Goal: Information Seeking & Learning: Learn about a topic

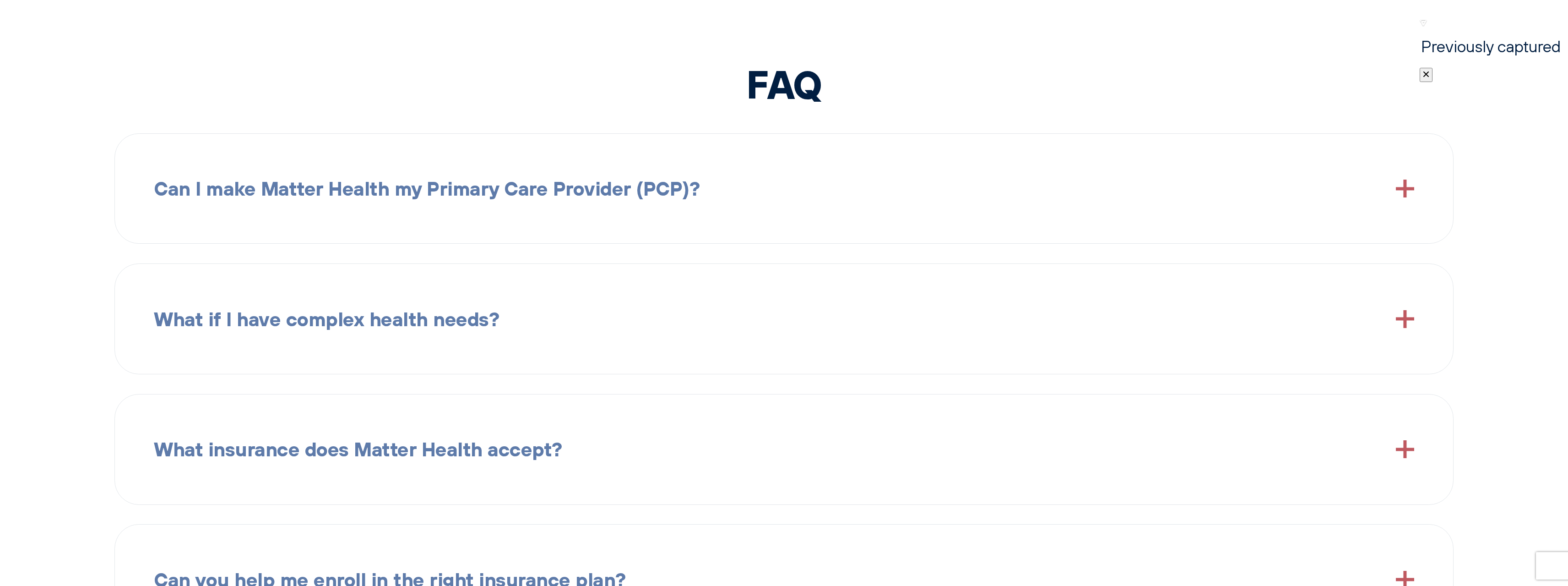
scroll to position [2245, 0]
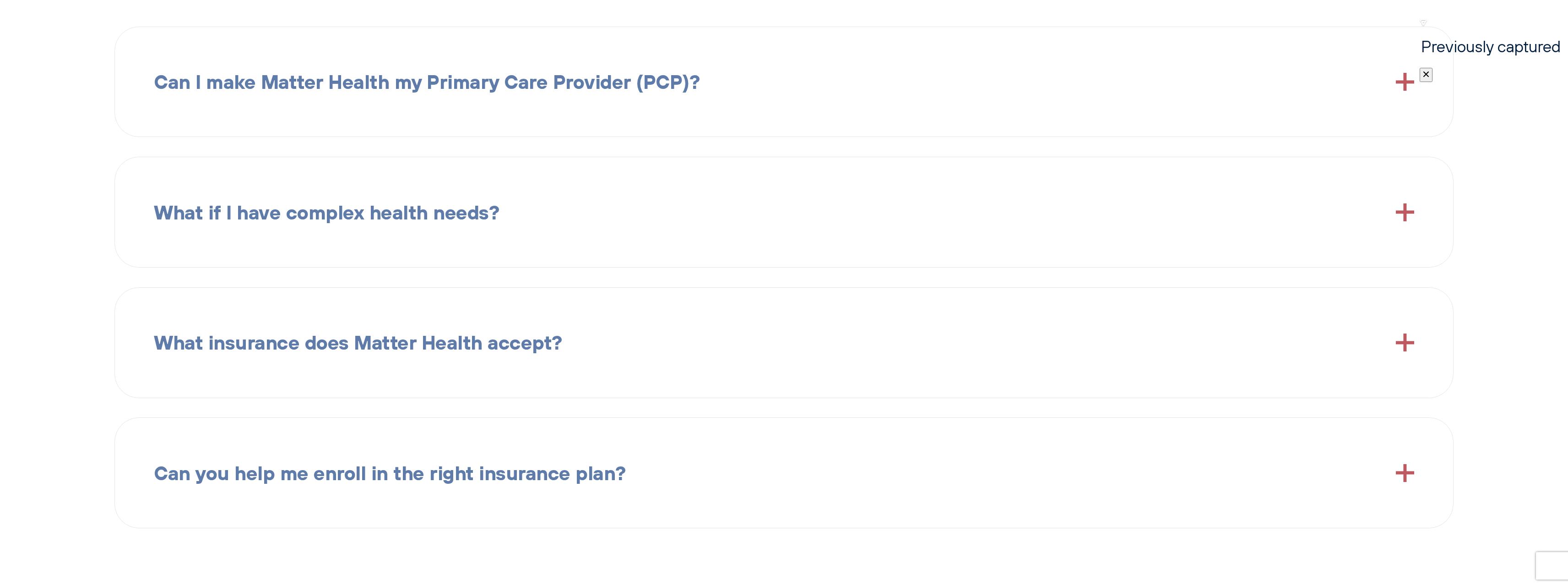
click at [287, 354] on span "What insurance does Matter Health accept?" at bounding box center [358, 342] width 408 height 32
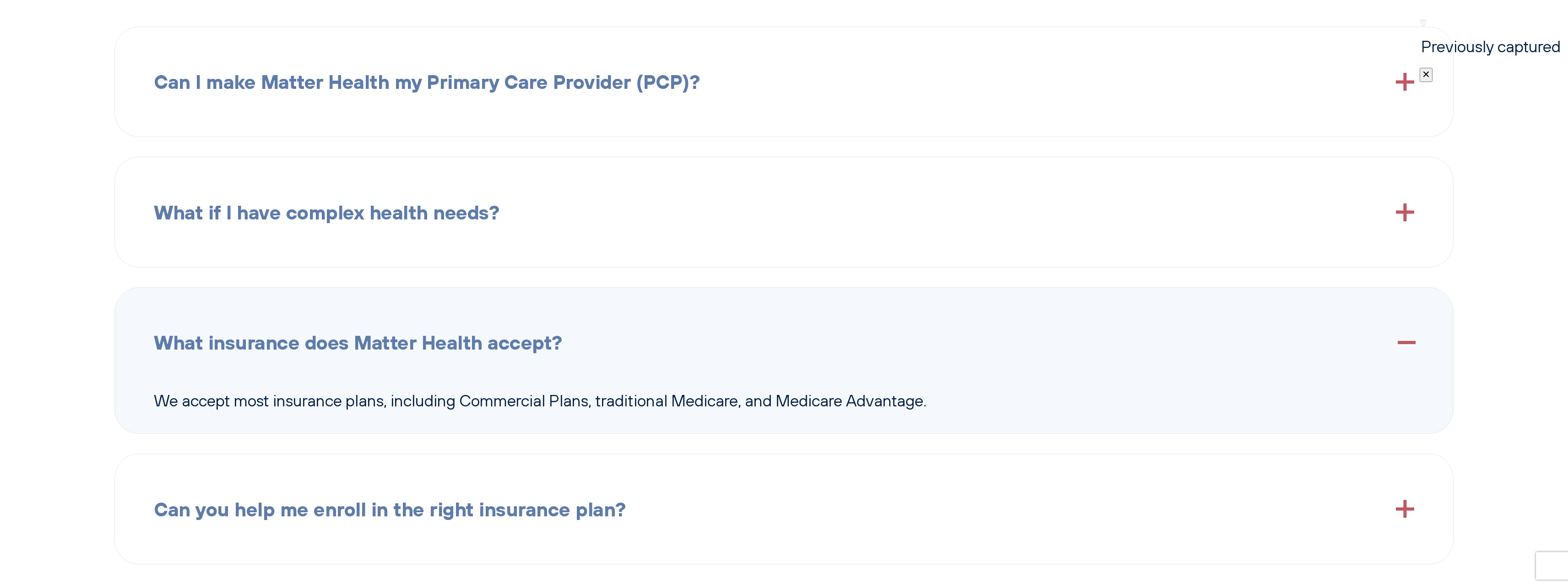
scroll to position [2352, 0]
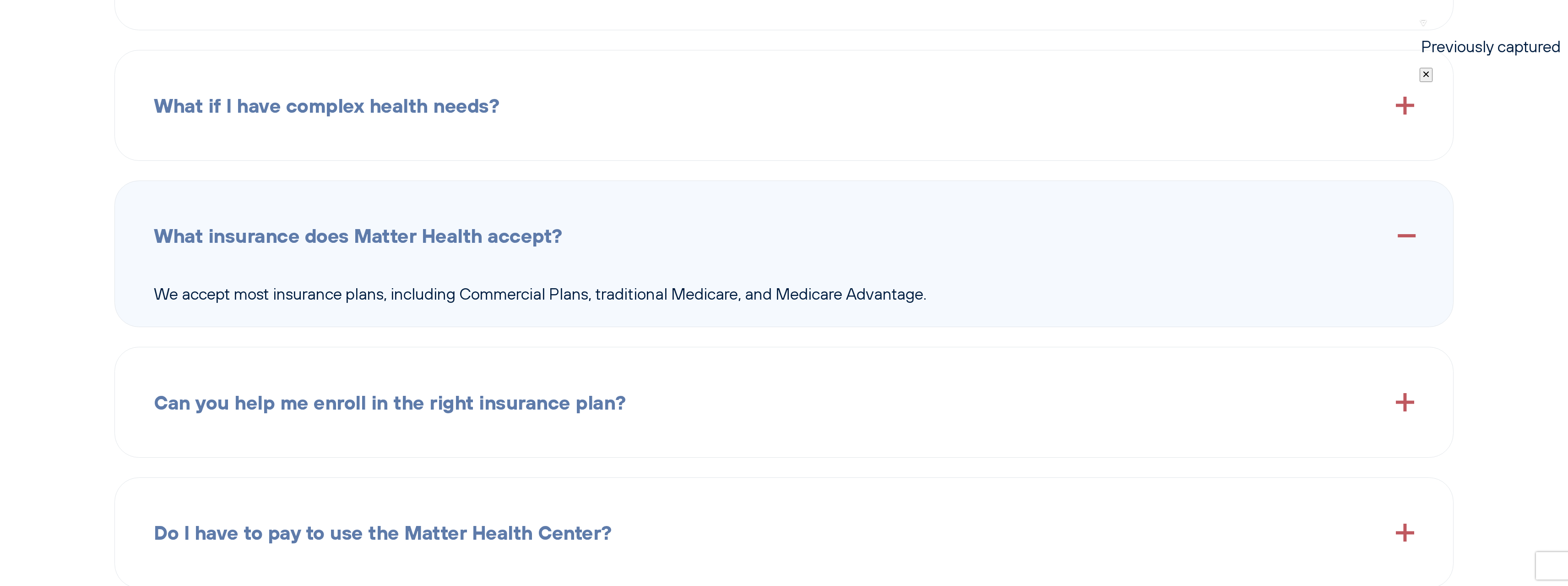
click at [290, 394] on span "Can you help me enroll in the right insurance plan?" at bounding box center [390, 403] width 472 height 32
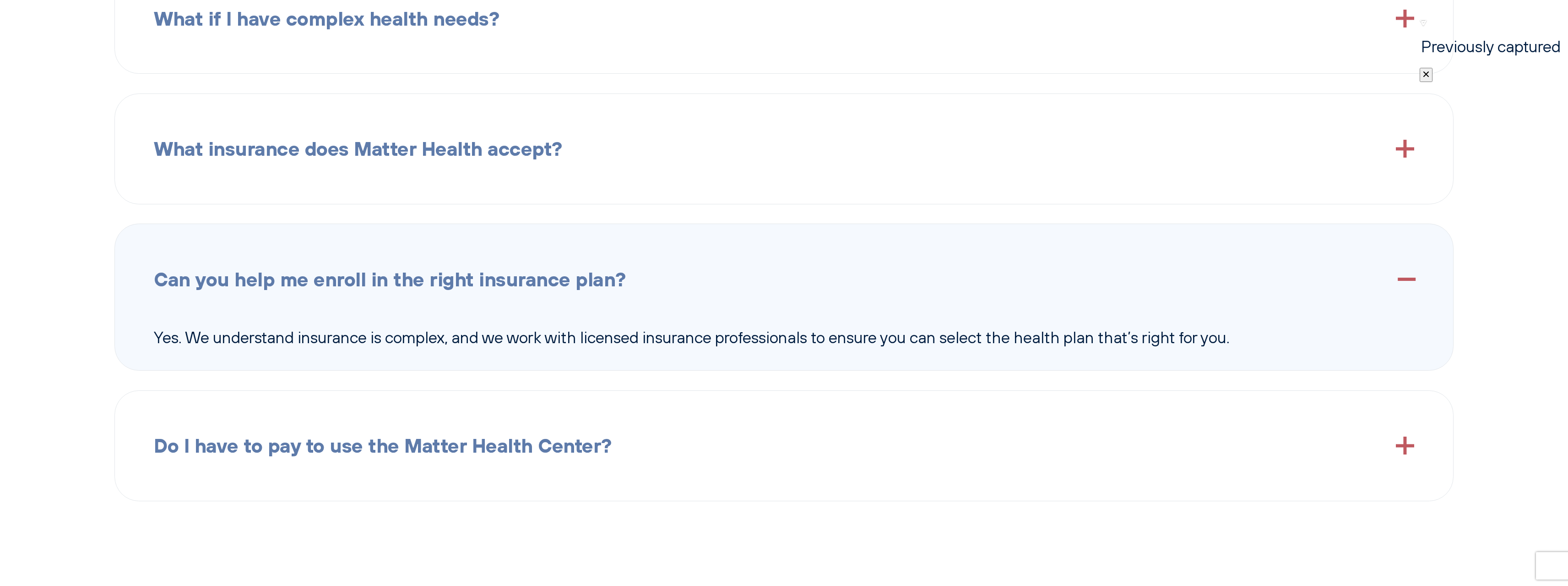
scroll to position [2459, 0]
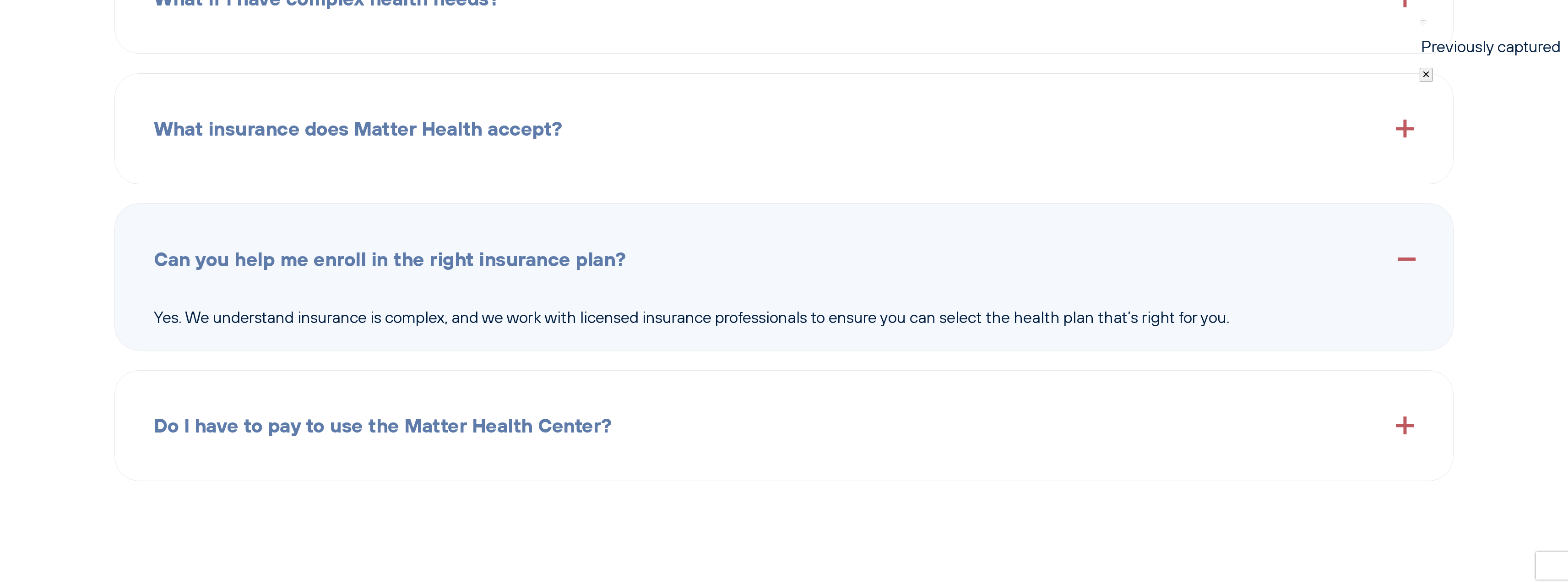
click at [237, 408] on div "Do I have to pay to use the Matter Health Center?" at bounding box center [784, 426] width 1260 height 71
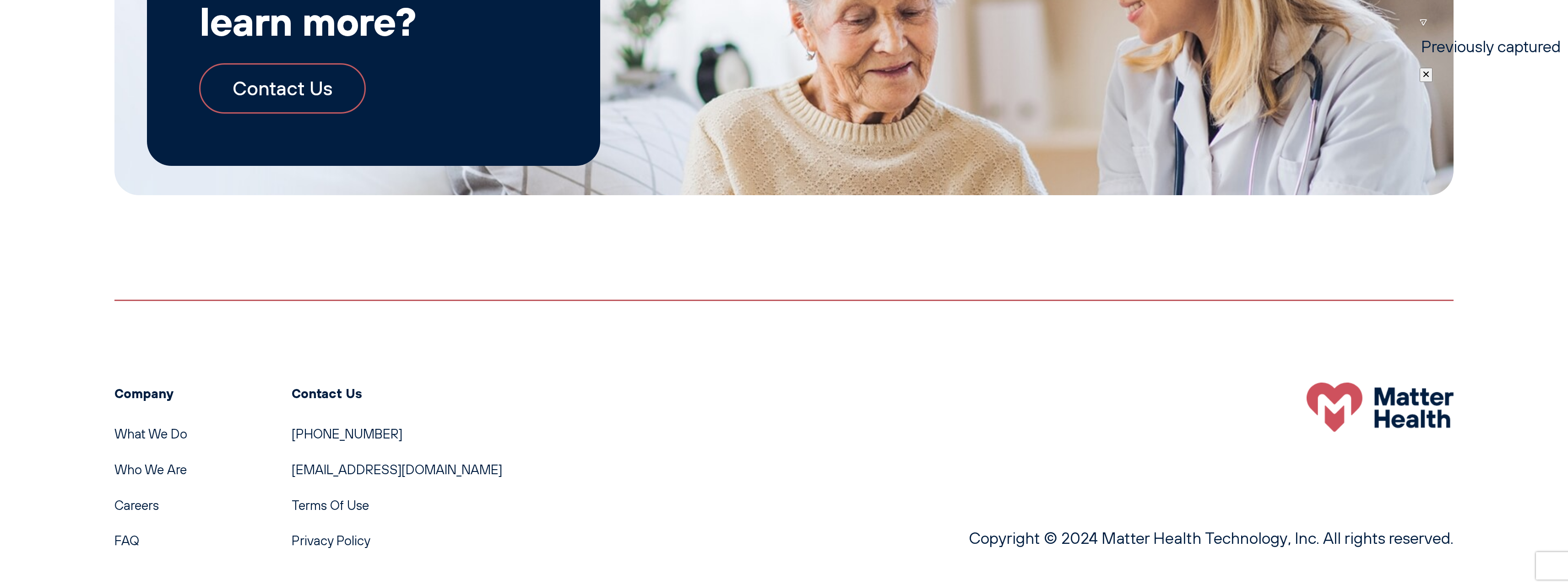
scroll to position [3374, 0]
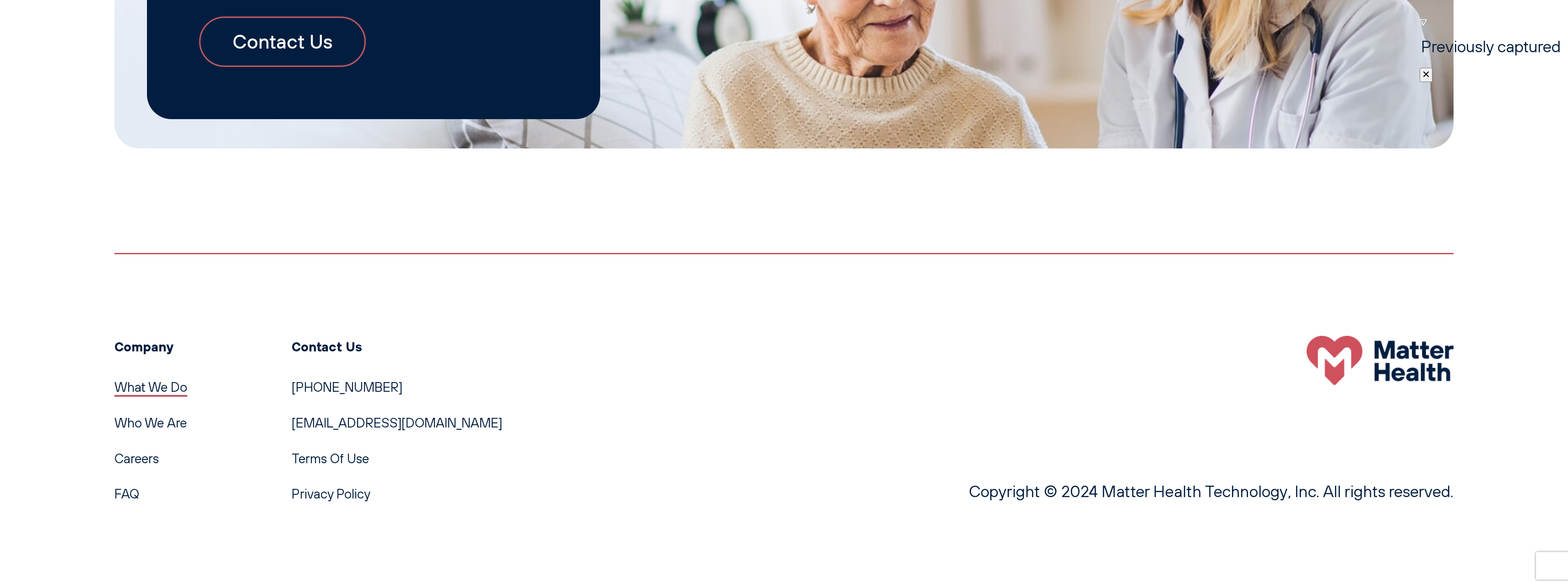
click at [146, 380] on link "What We Do" at bounding box center [151, 387] width 73 height 16
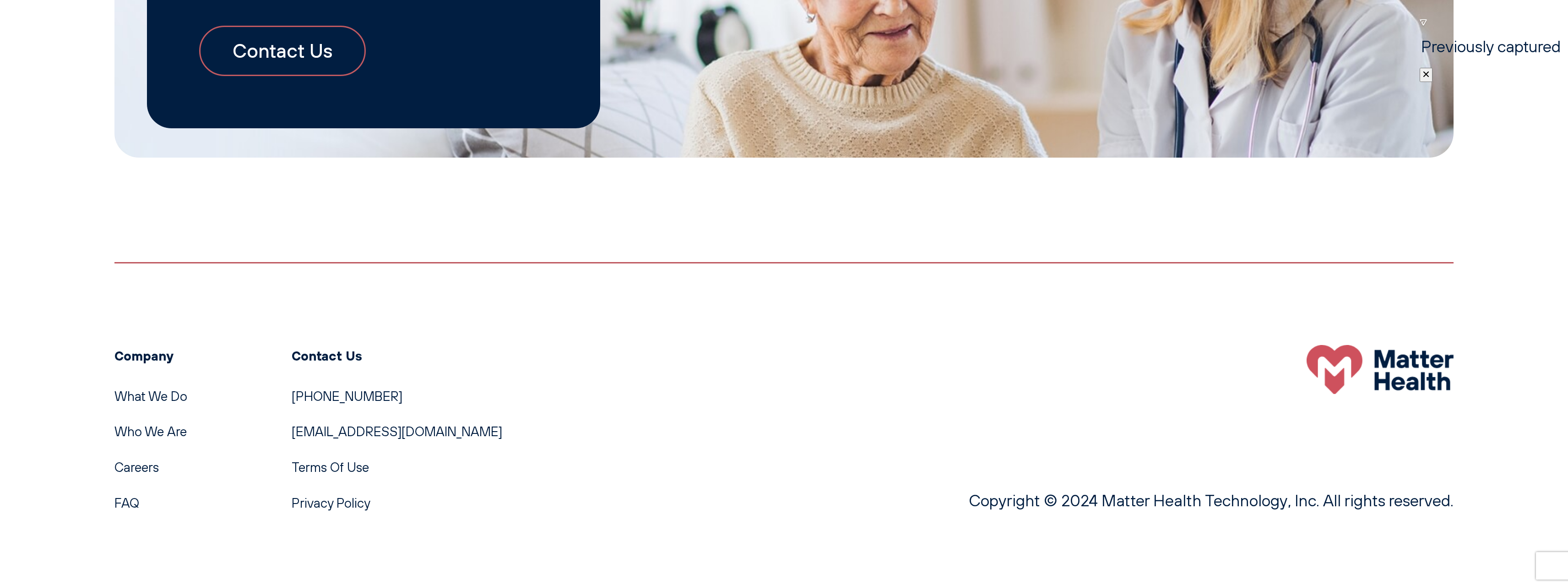
scroll to position [2024, 0]
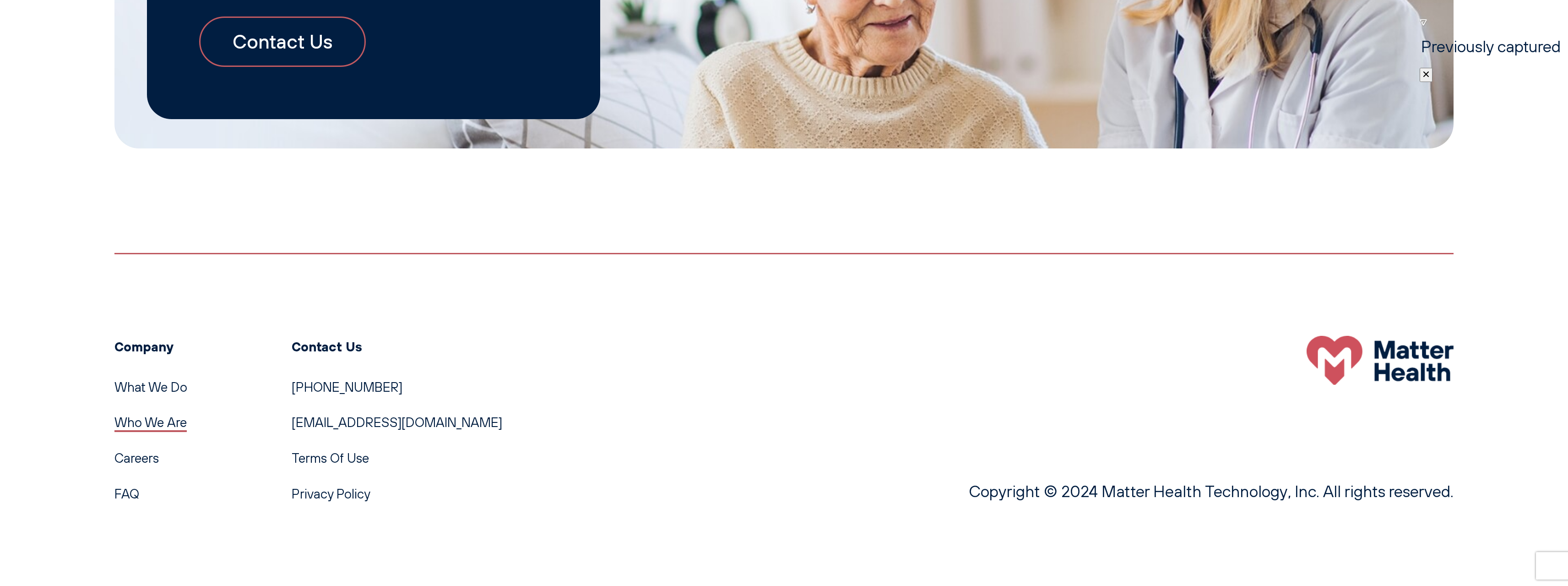
click at [158, 425] on link "Who We Are" at bounding box center [150, 422] width 72 height 16
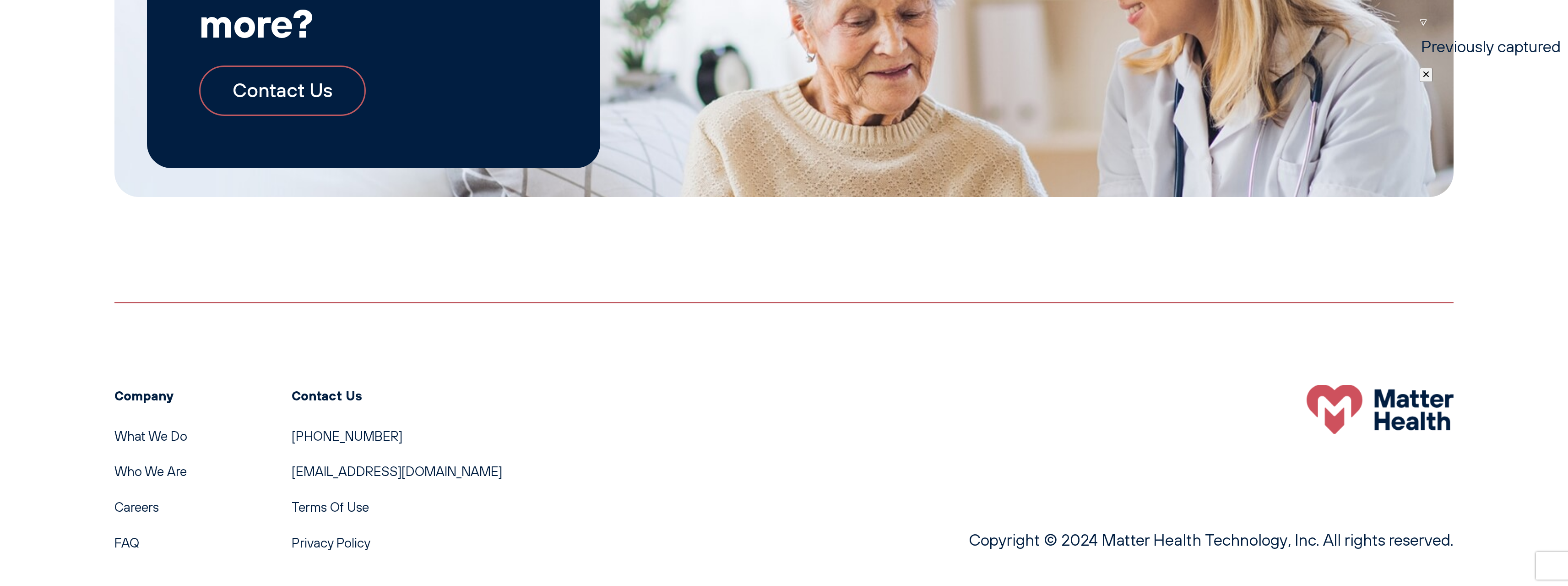
scroll to position [2139, 0]
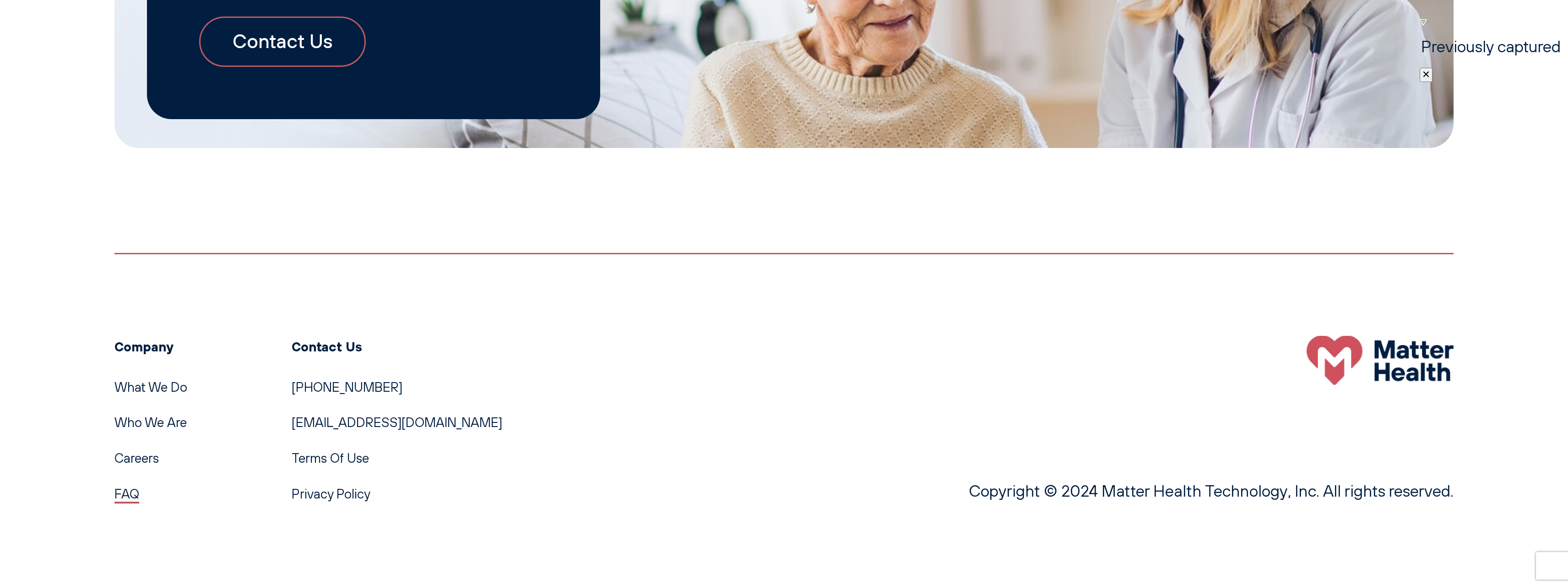
click at [133, 490] on link "FAQ" at bounding box center [127, 493] width 25 height 16
